Goal: Navigation & Orientation: Find specific page/section

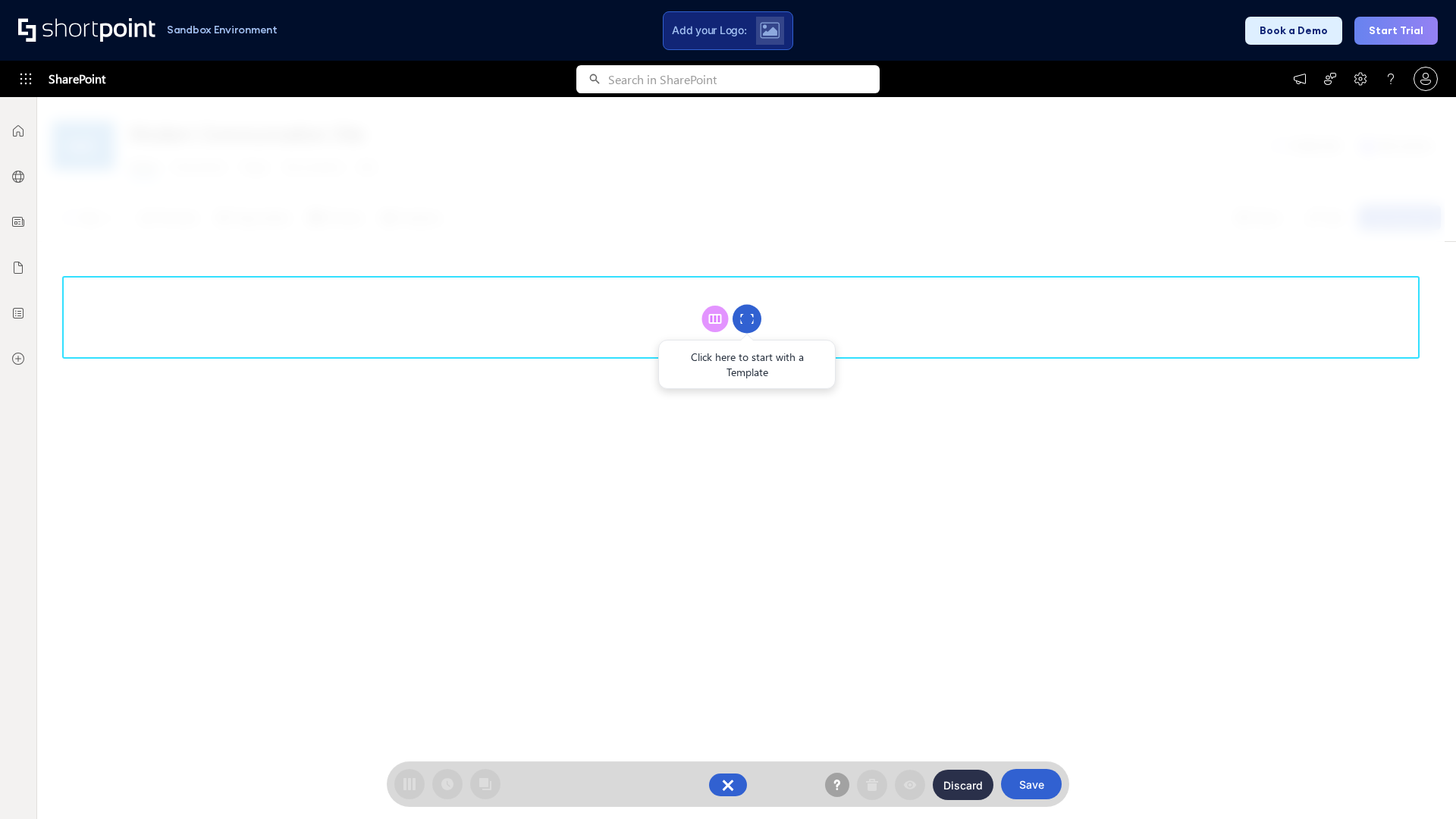
click at [747, 318] on circle at bounding box center [747, 319] width 29 height 29
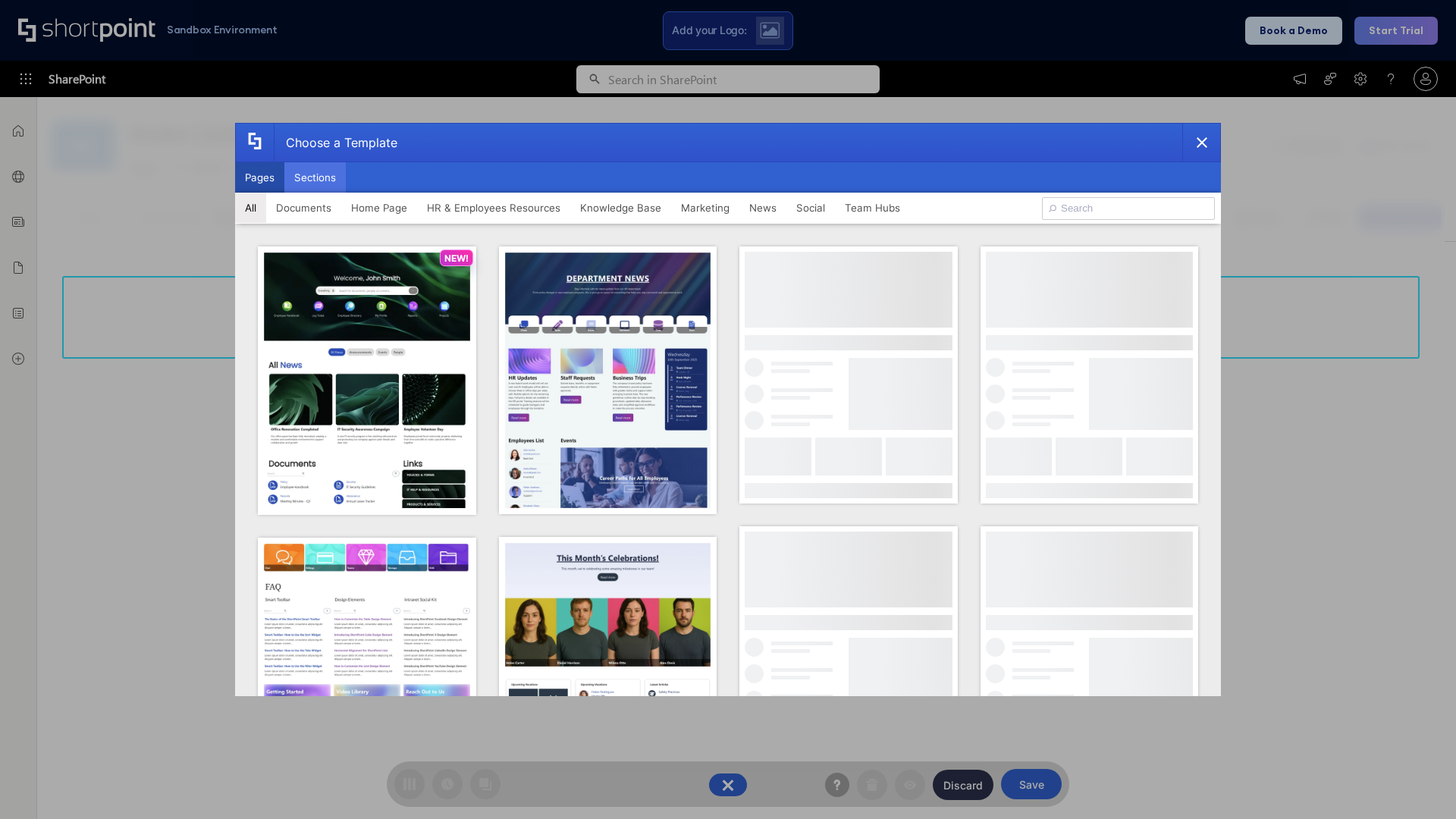
click at [315, 178] on button "Sections" at bounding box center [315, 177] width 61 height 31
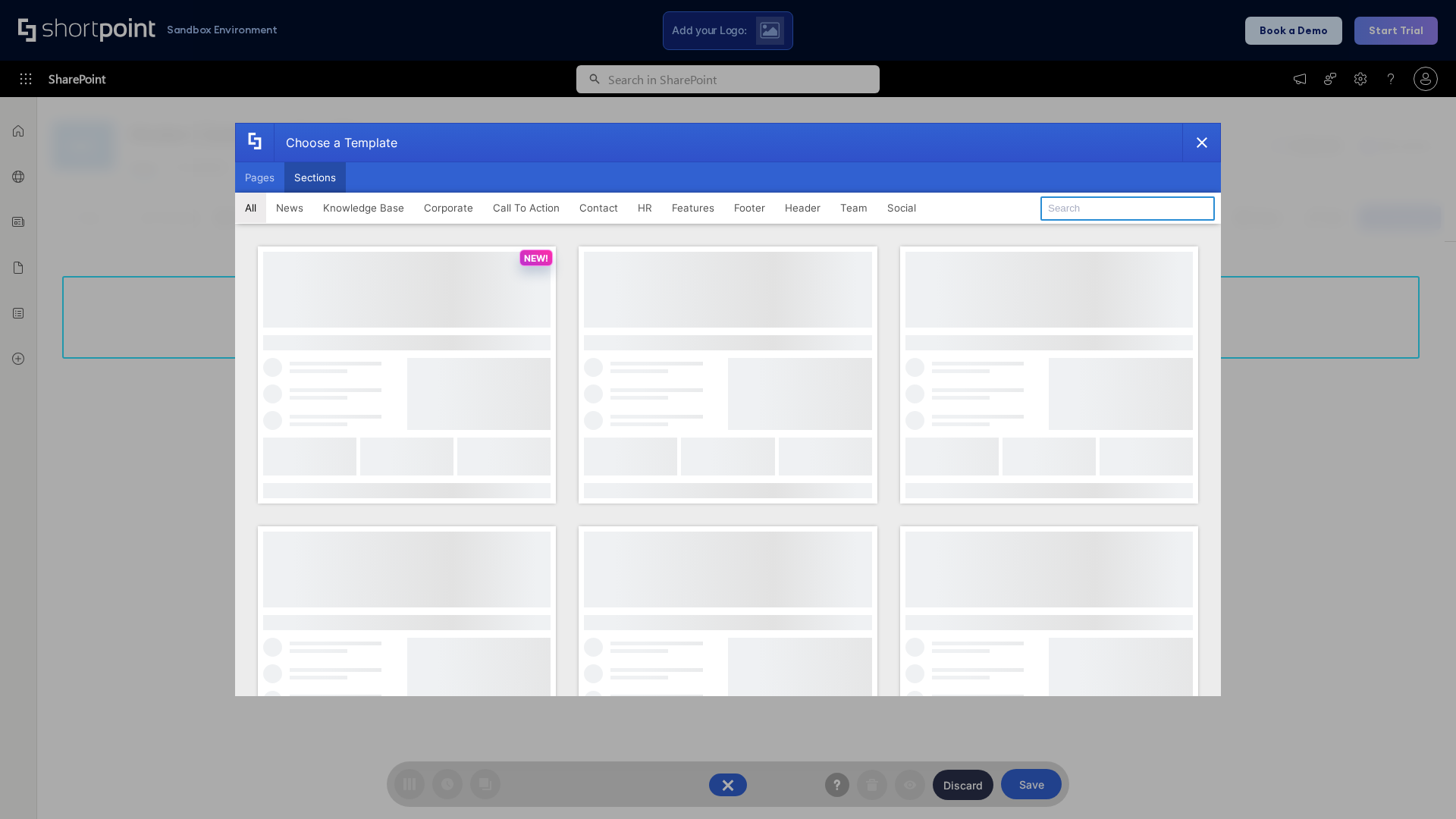
type input "Social"
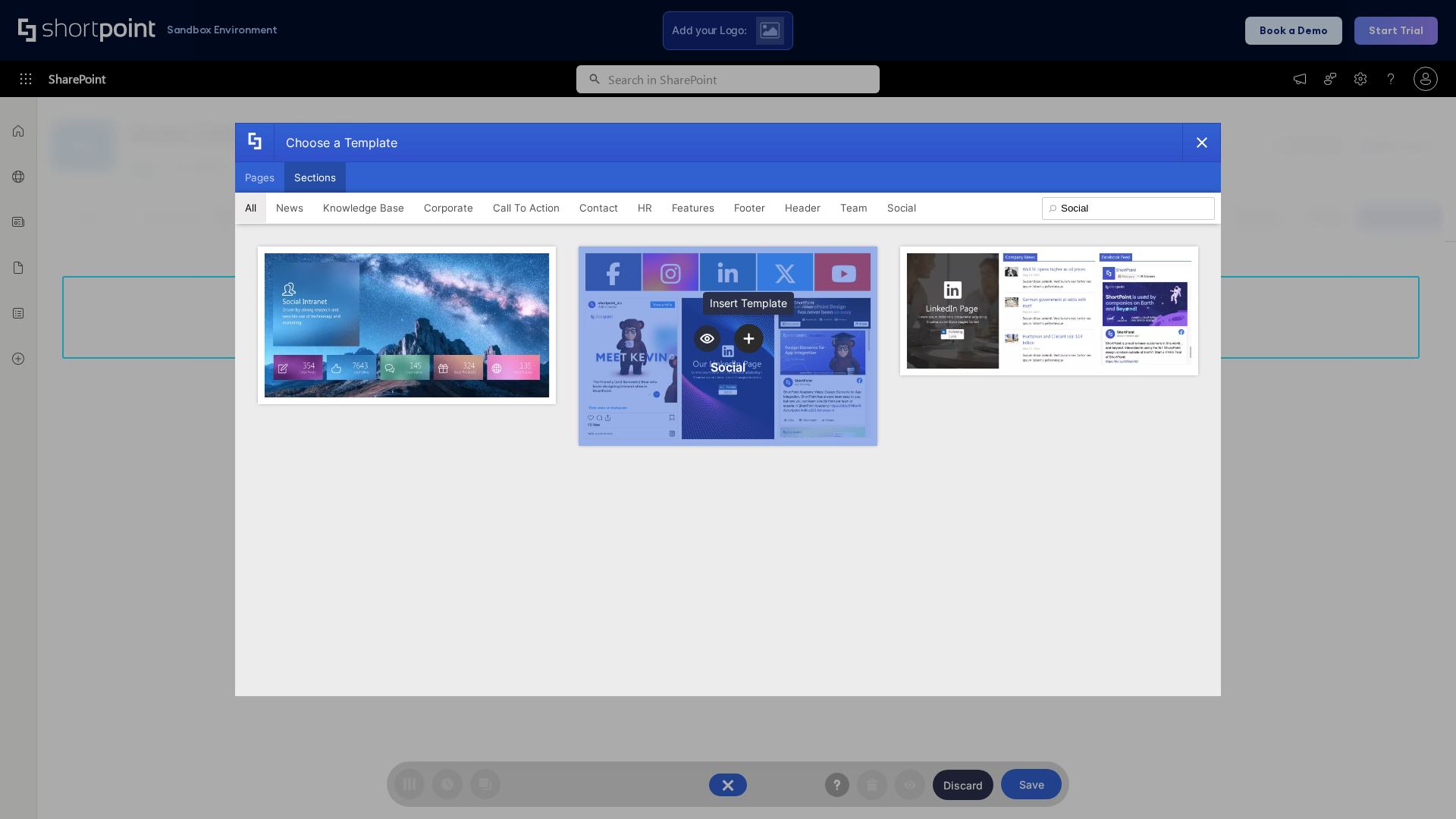
click at [748, 338] on icon "template selector" at bounding box center [748, 338] width 11 height 11
